Goal: Task Accomplishment & Management: Manage account settings

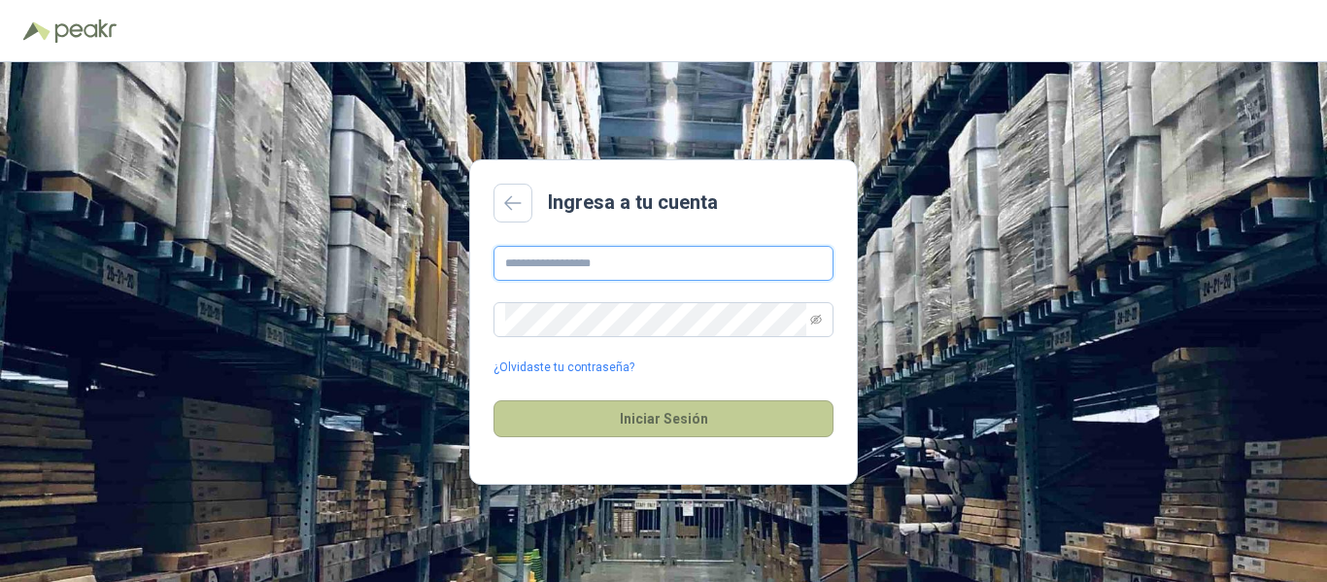
type input "**********"
click at [631, 418] on button "Iniciar Sesión" at bounding box center [663, 418] width 340 height 37
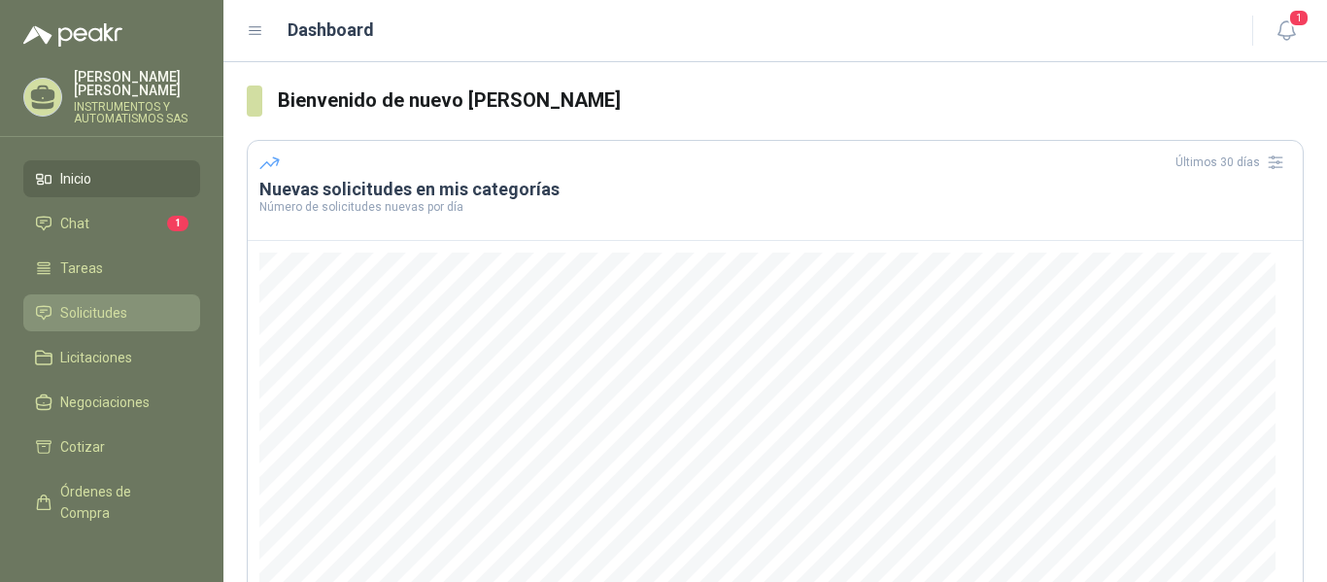
click at [102, 314] on span "Solicitudes" at bounding box center [93, 312] width 67 height 21
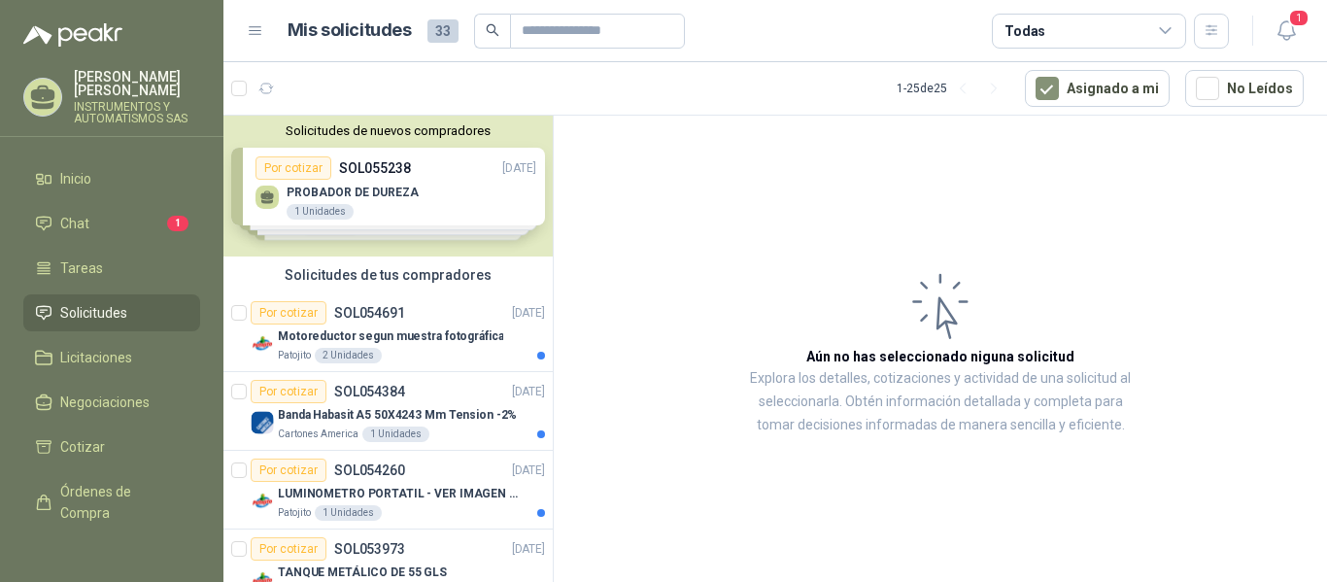
click at [422, 207] on div "Solicitudes de nuevos compradores Por cotizar SOL055238 [DATE] PROBADOR DE DURE…" at bounding box center [387, 186] width 329 height 141
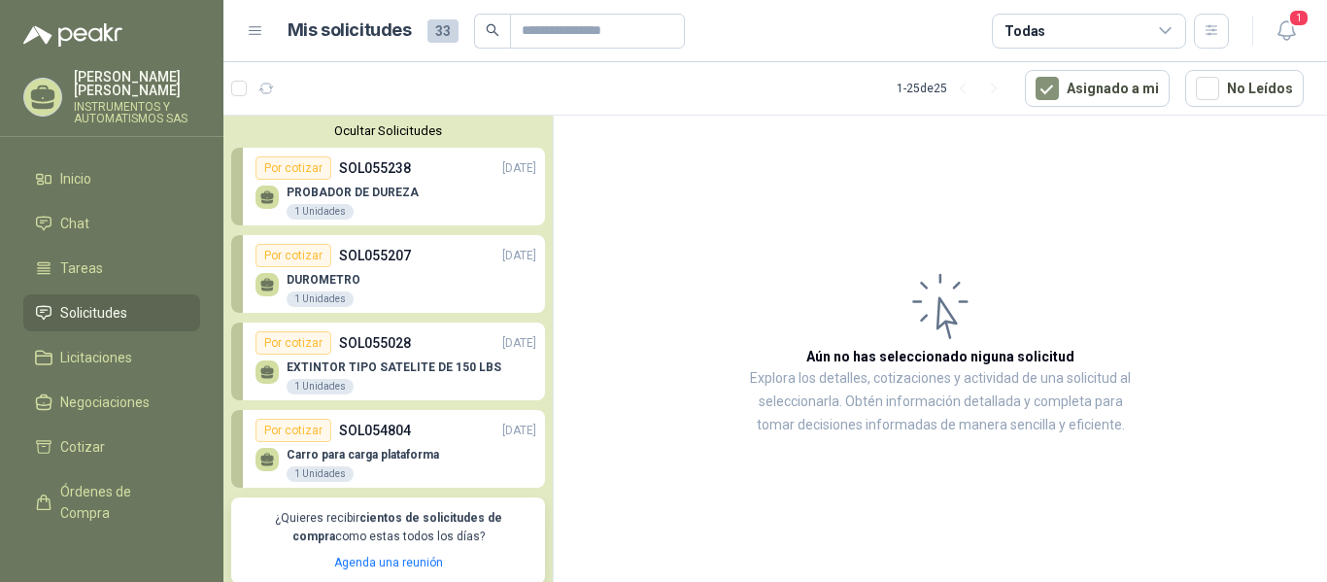
click at [81, 83] on p "[PERSON_NAME]" at bounding box center [137, 83] width 126 height 27
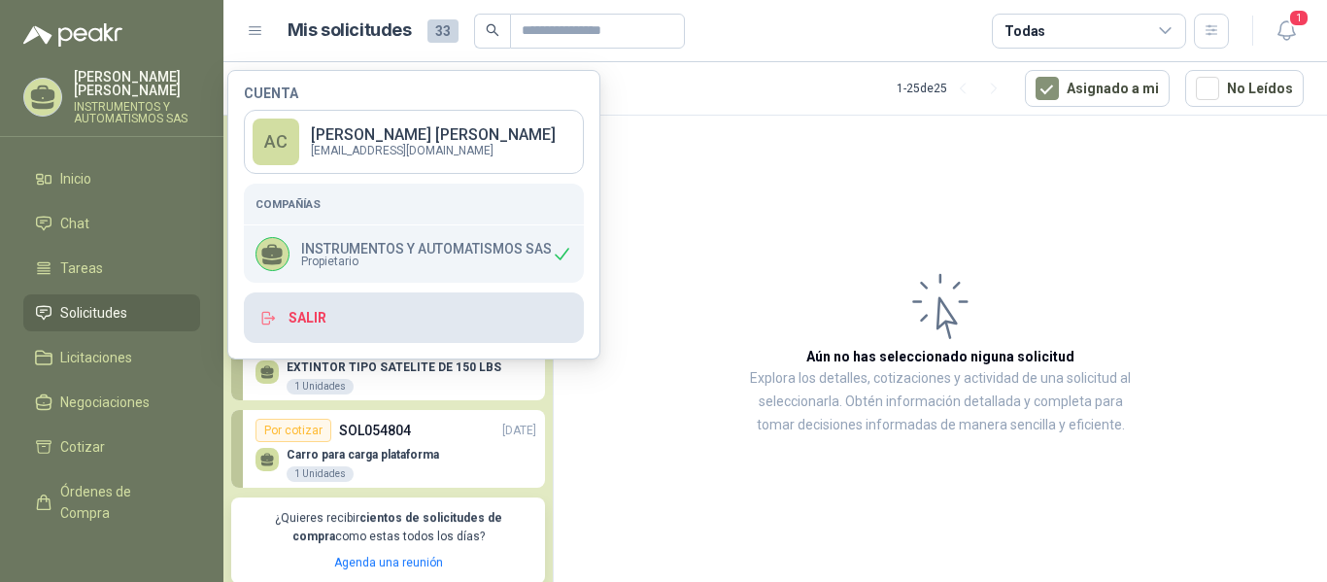
click at [315, 315] on button "Salir" at bounding box center [414, 317] width 340 height 51
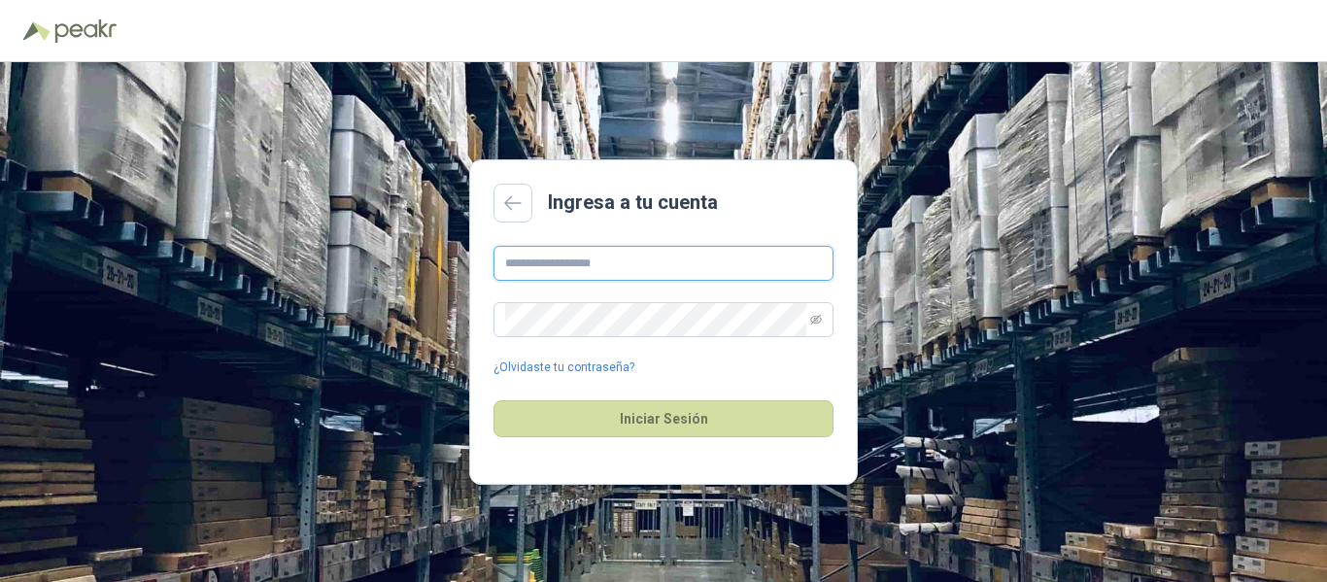
type input "**********"
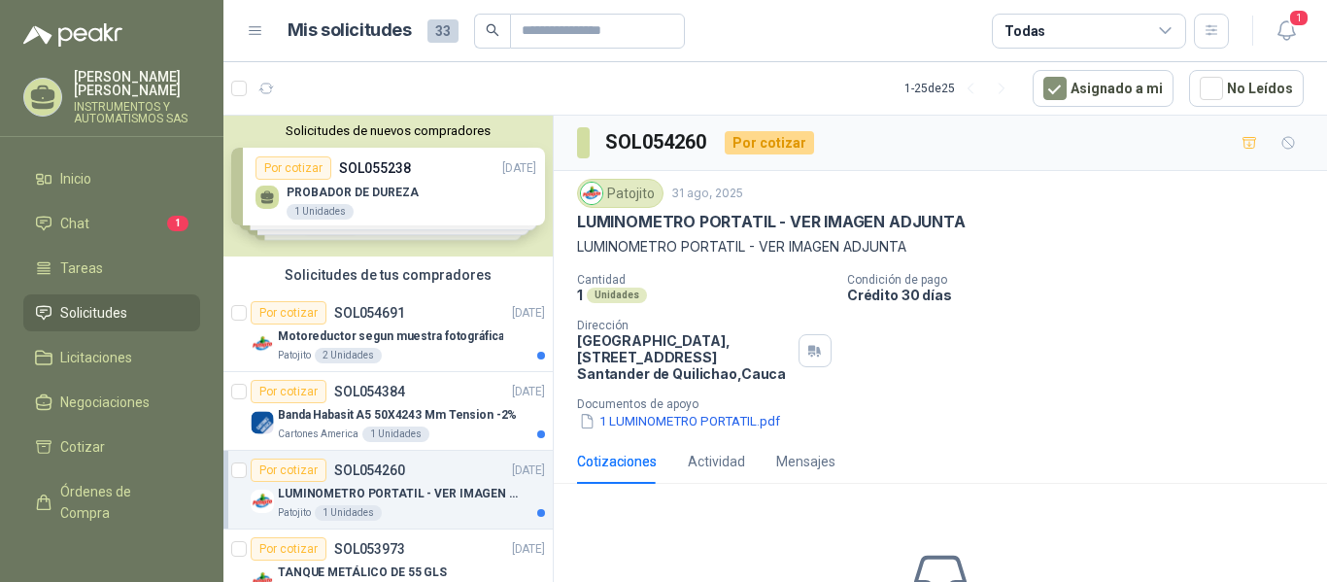
click at [1063, 377] on div "Cantidad 1 Unidades Condición de pago Crédito 30 días Dirección Parque Industri…" at bounding box center [940, 352] width 726 height 158
click at [679, 423] on button "1 LUMINOMETRO PORTATIL.pdf" at bounding box center [679, 421] width 205 height 20
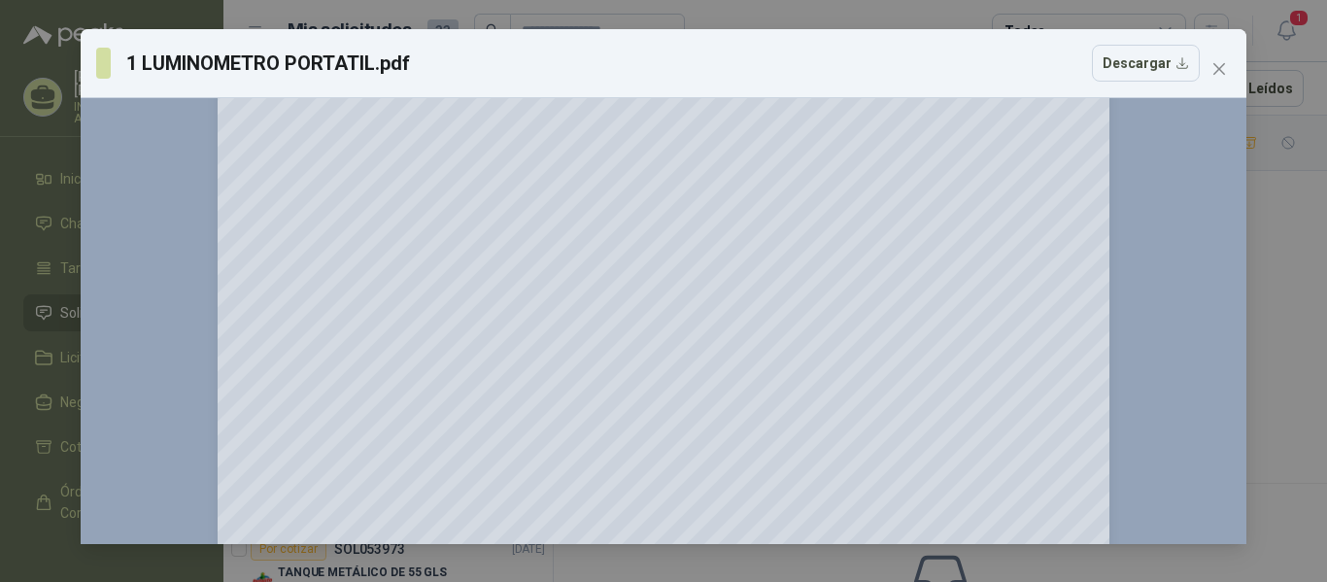
scroll to position [97, 0]
click at [1214, 63] on icon "close" at bounding box center [1219, 69] width 12 height 12
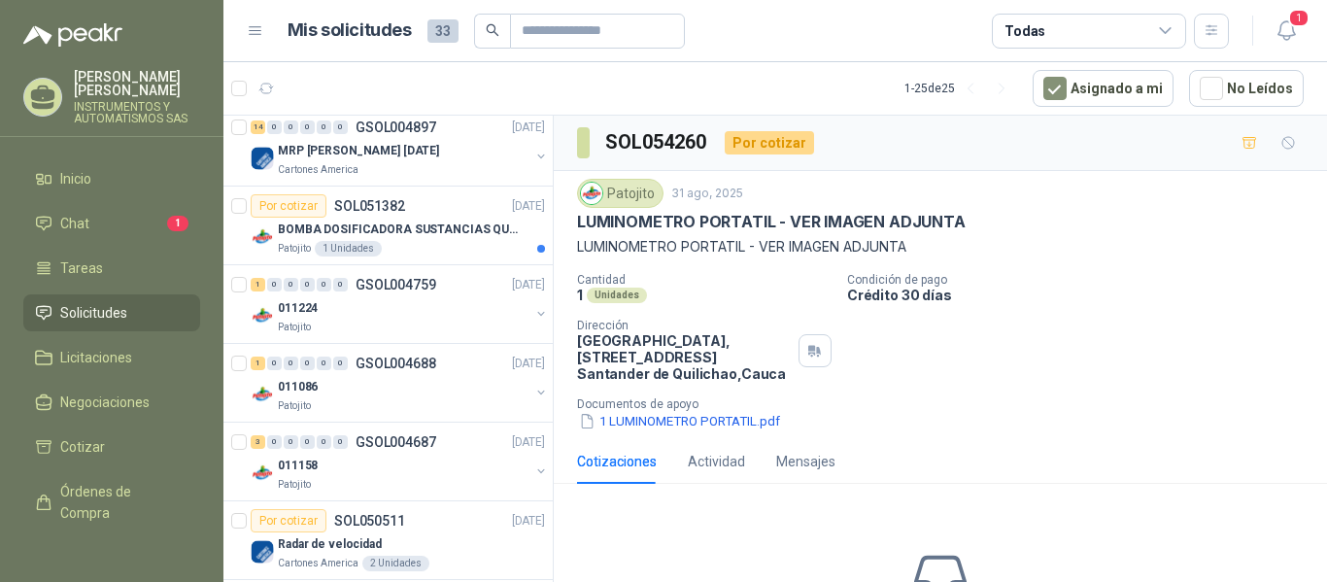
scroll to position [1699, 0]
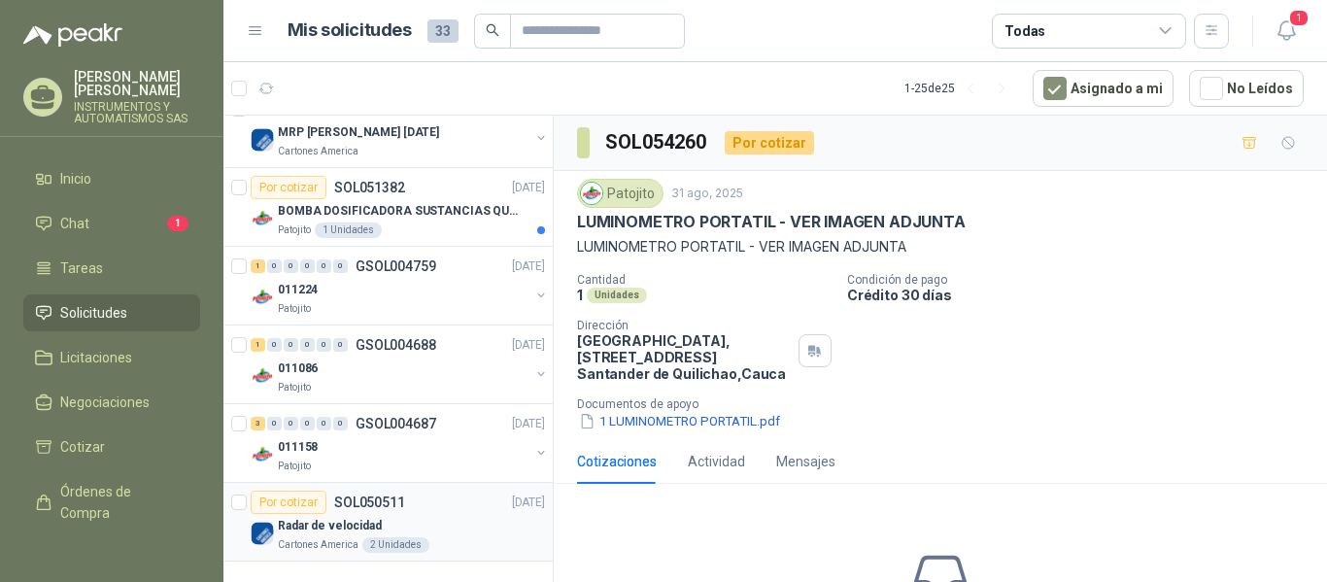
click at [361, 535] on div "Radar de velocidad" at bounding box center [411, 525] width 267 height 23
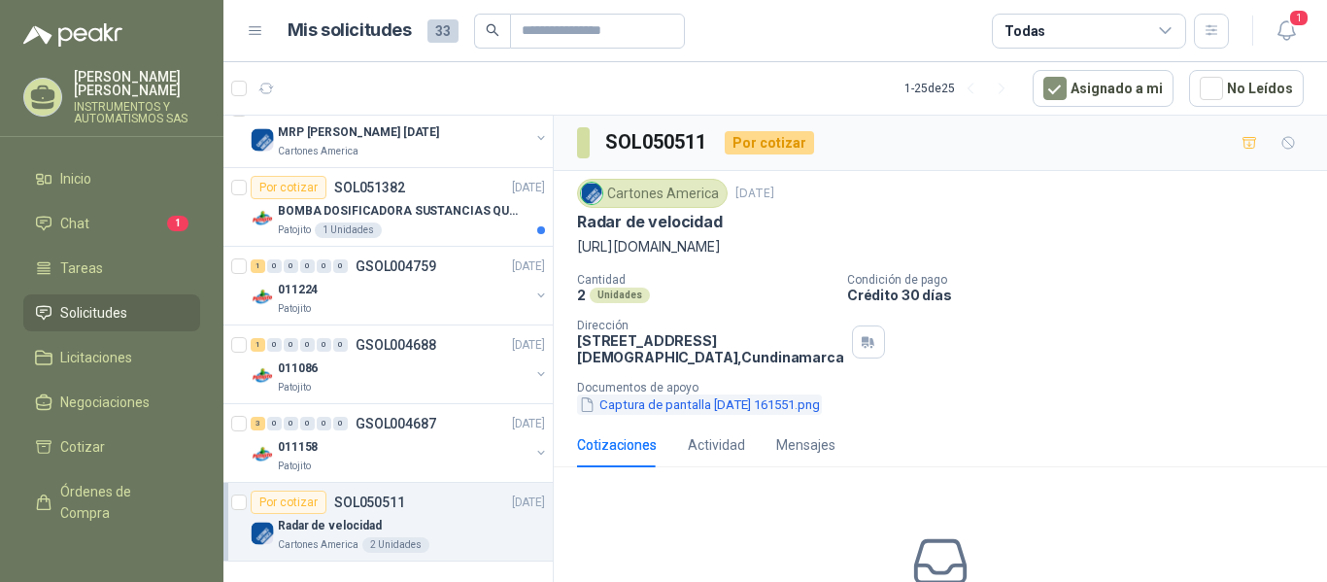
click at [689, 415] on button "Captura de pantalla 2025-07-29 161551.png" at bounding box center [699, 404] width 245 height 20
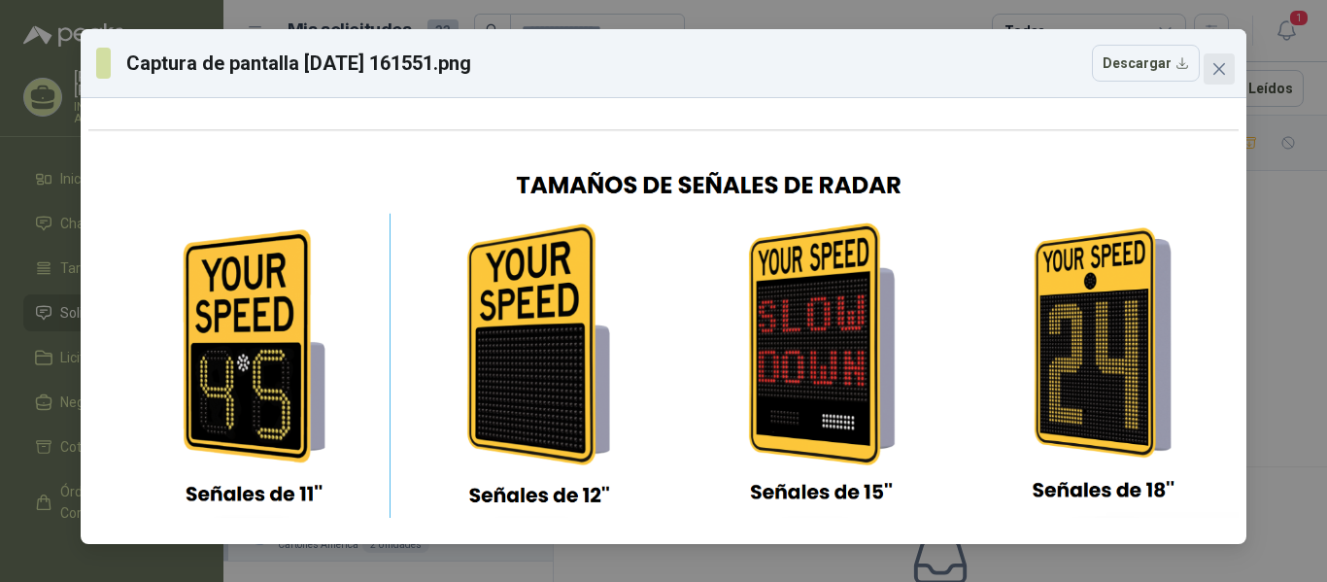
click at [1218, 72] on icon "close" at bounding box center [1219, 69] width 16 height 16
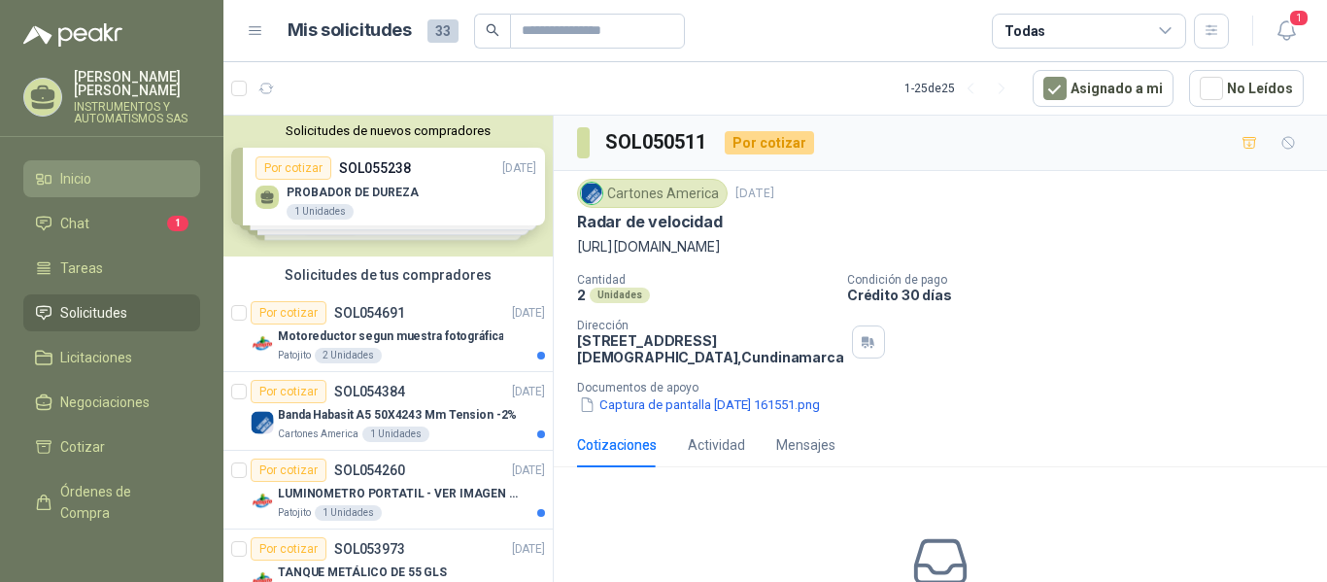
click at [54, 175] on li "Inicio" at bounding box center [111, 178] width 153 height 21
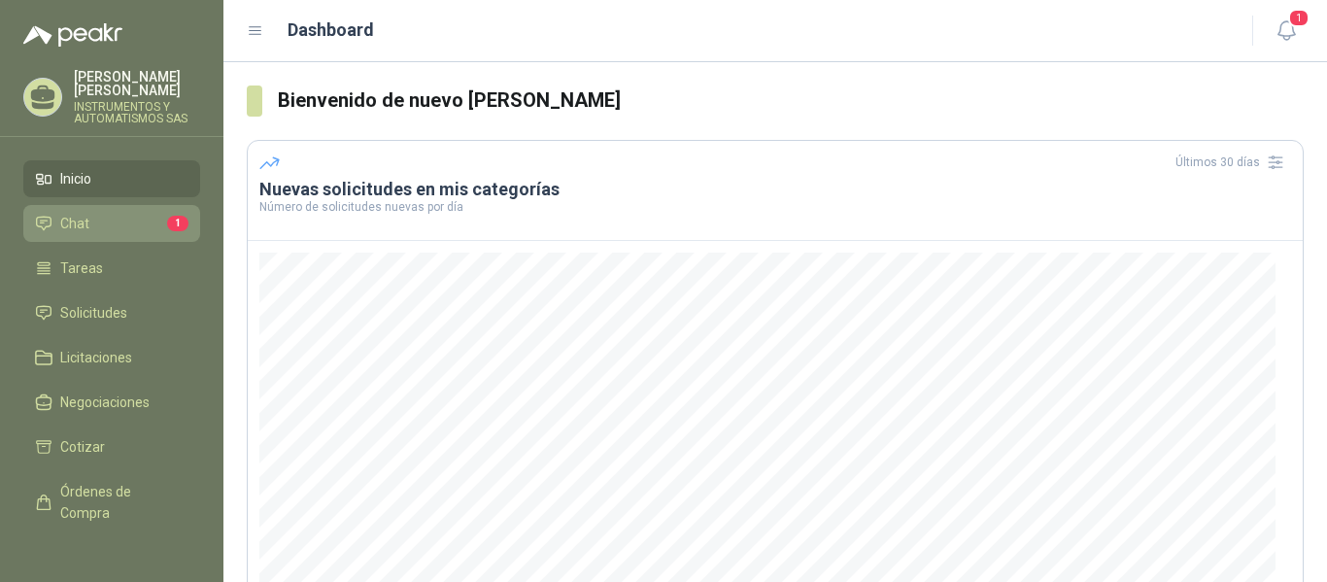
click at [70, 219] on span "Chat" at bounding box center [74, 223] width 29 height 21
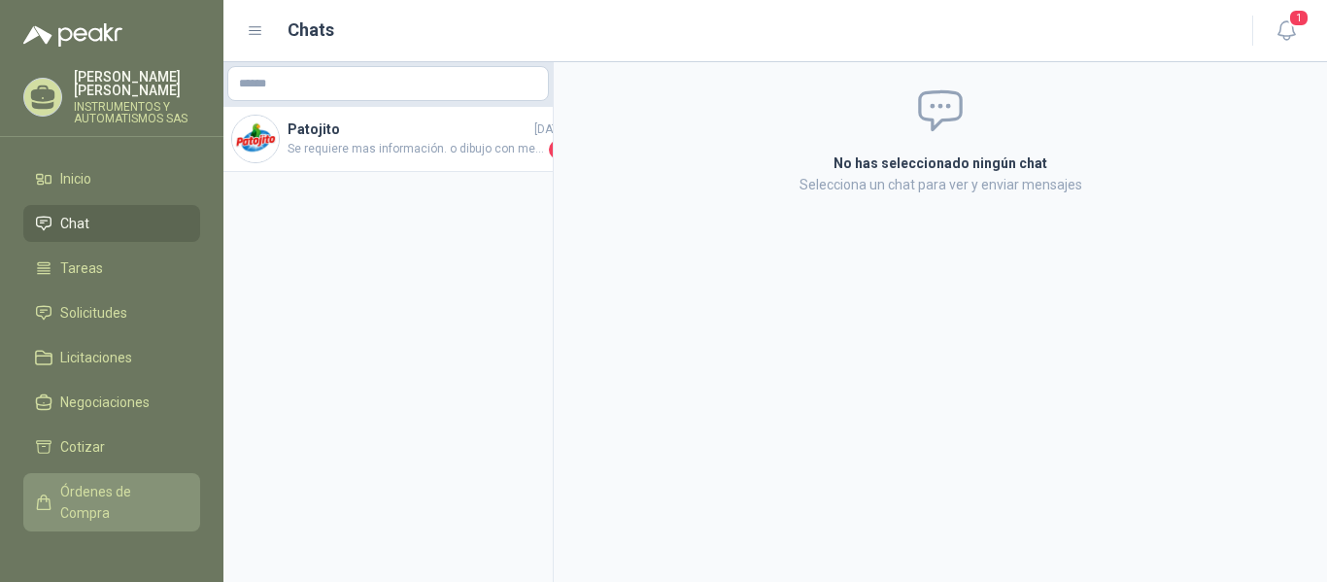
click at [92, 492] on span "Órdenes de Compra" at bounding box center [120, 502] width 121 height 43
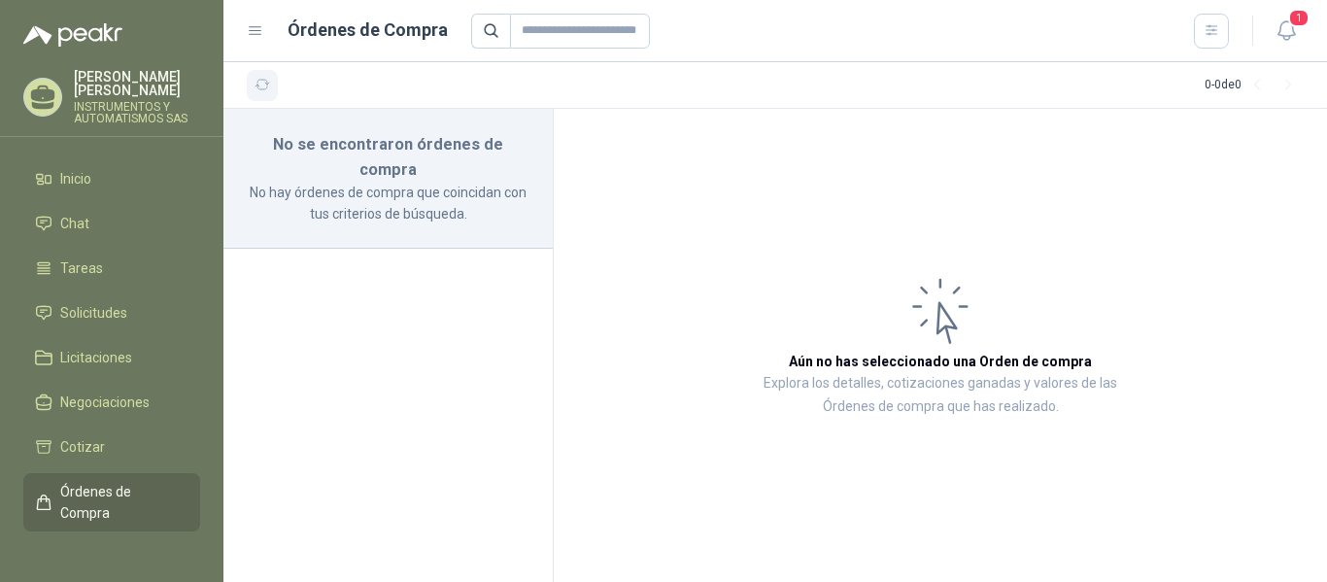
click at [262, 84] on icon "button" at bounding box center [262, 85] width 17 height 17
